Goal: Information Seeking & Learning: Learn about a topic

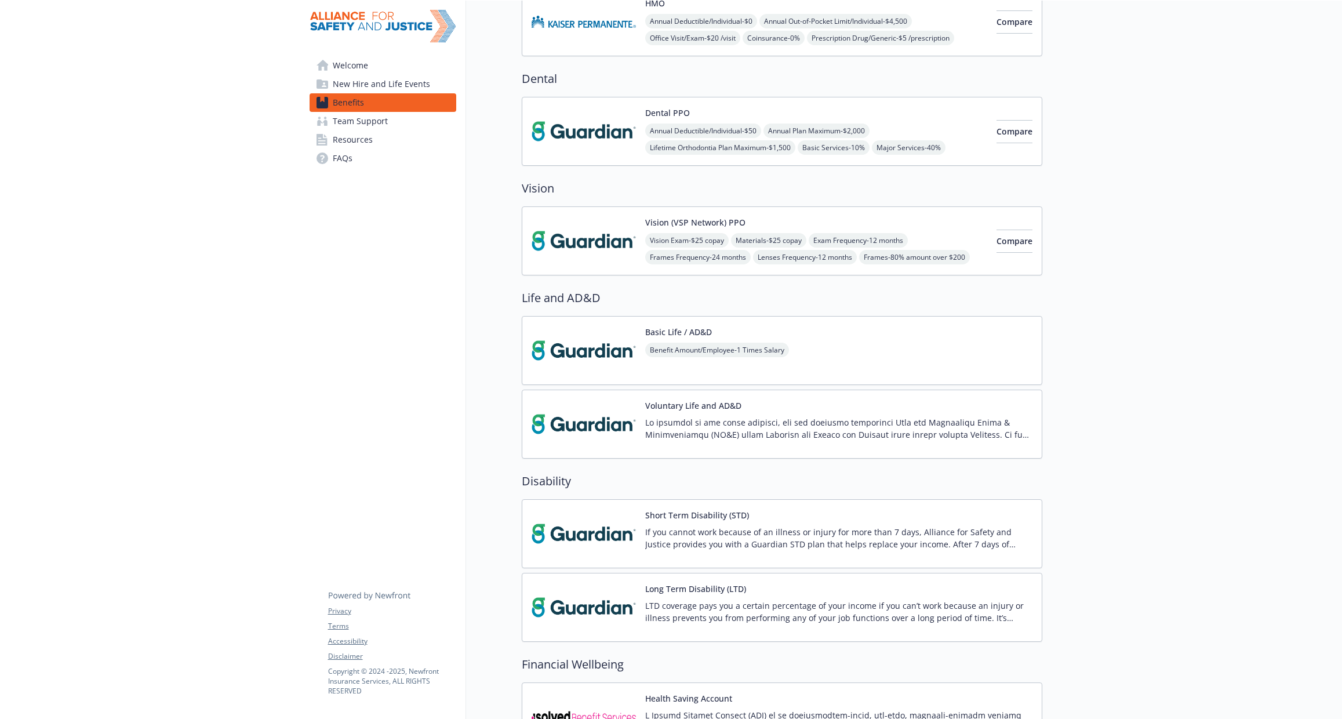
scroll to position [307, 0]
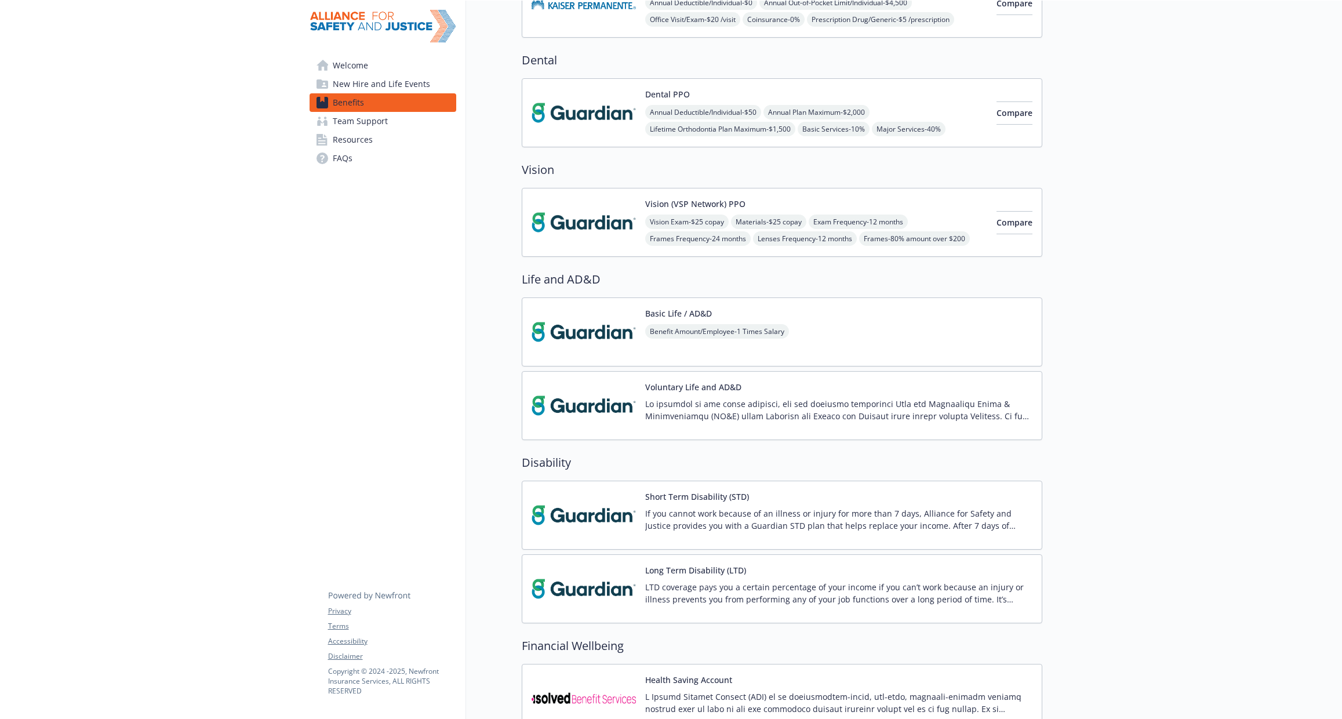
click at [772, 333] on span "Benefit Amount/Employee - 1 Times Salary" at bounding box center [717, 331] width 144 height 14
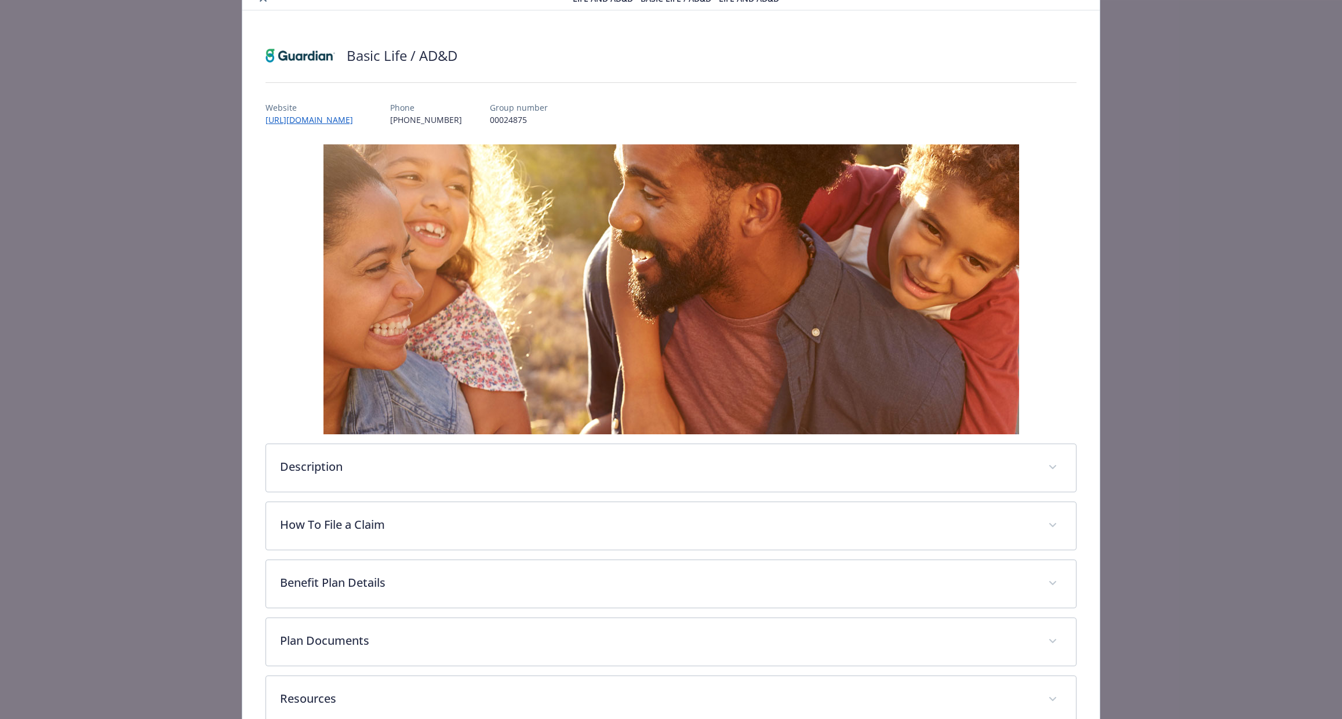
scroll to position [67, 0]
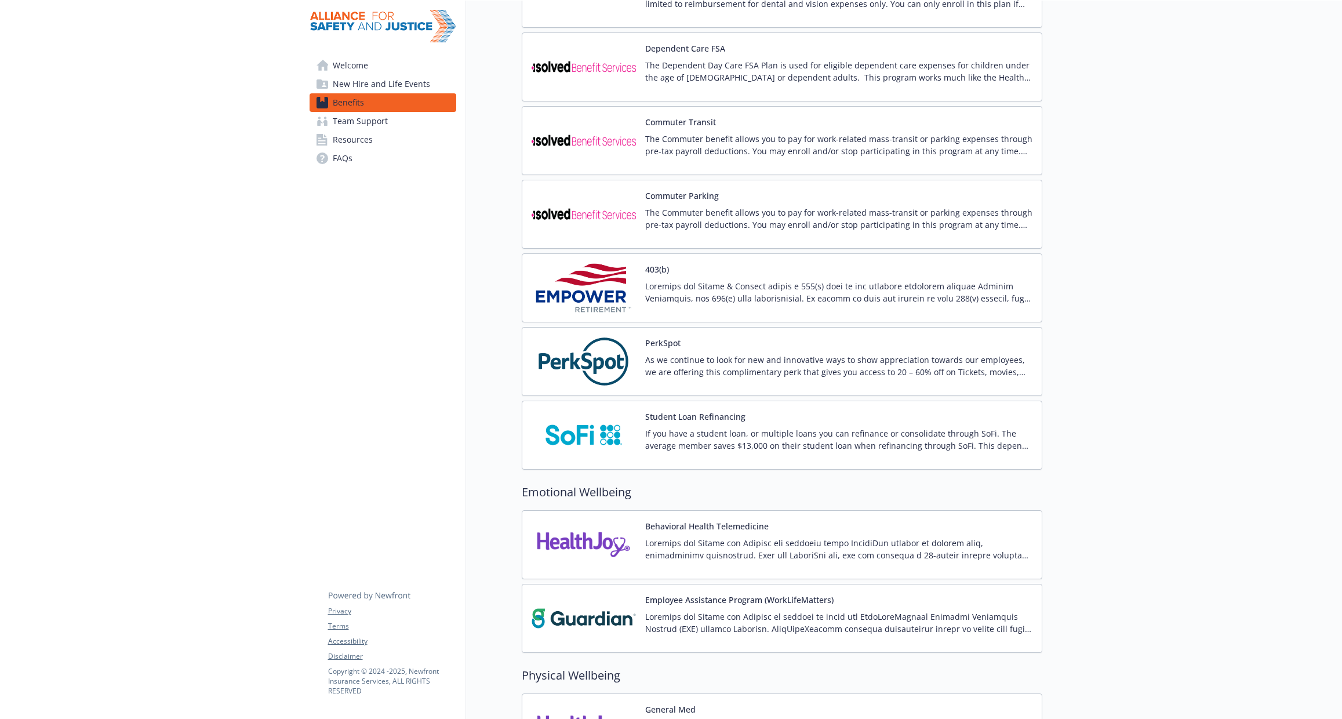
scroll to position [1234, 0]
click at [754, 360] on p "As we continue to look for new and innovative ways to show appreciation towards…" at bounding box center [838, 364] width 387 height 24
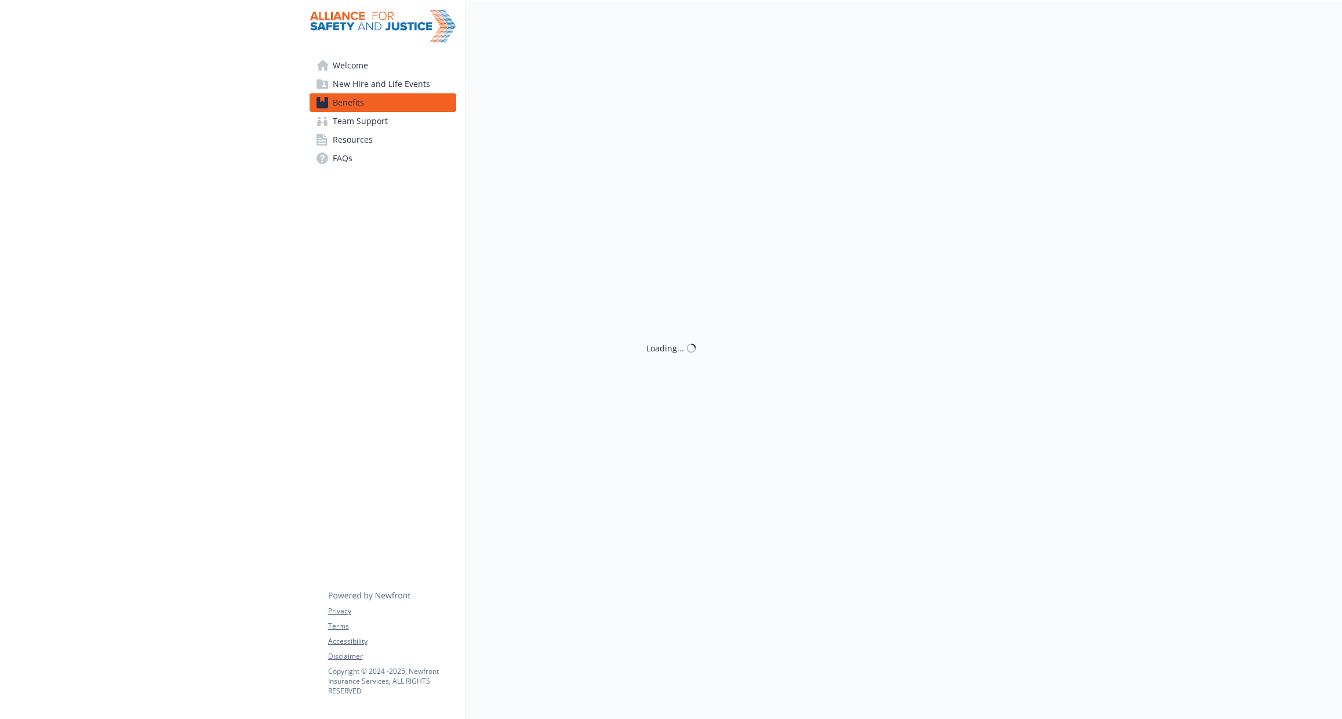
scroll to position [1234, 0]
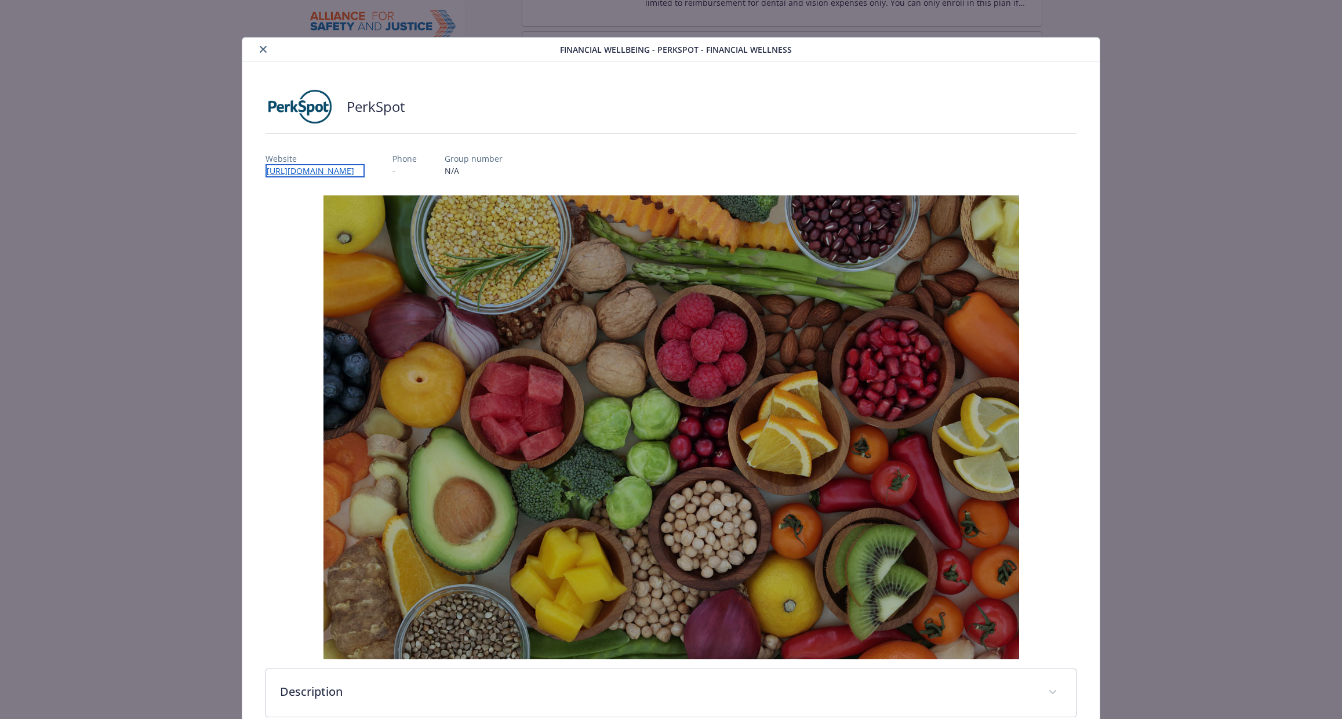
click at [310, 170] on link "[URL][DOMAIN_NAME]" at bounding box center [314, 170] width 99 height 13
drag, startPoint x: 261, startPoint y: 46, endPoint x: 272, endPoint y: 57, distance: 15.2
click at [261, 46] on icon "close" at bounding box center [263, 49] width 7 height 7
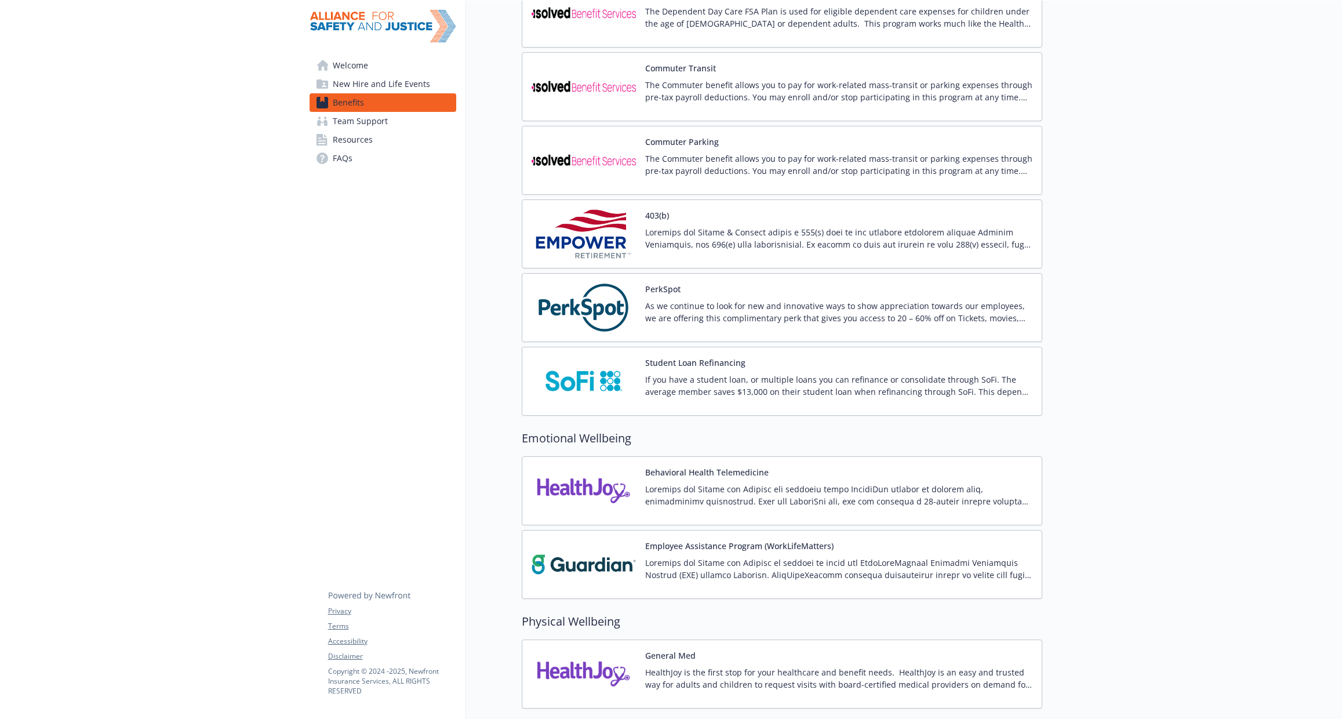
scroll to position [1359, 0]
